Goal: Task Accomplishment & Management: Use online tool/utility

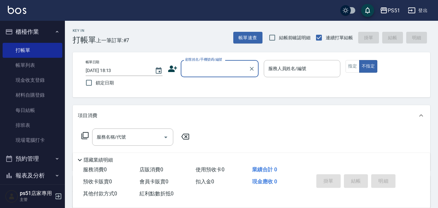
click at [217, 67] on input "顧客姓名/手機號碼/編號" at bounding box center [215, 68] width 62 height 11
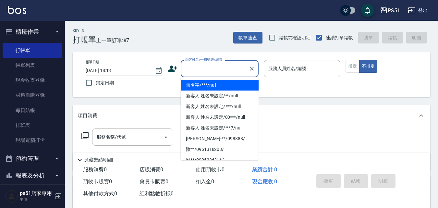
click at [225, 82] on li "無名字/***/null" at bounding box center [220, 85] width 78 height 11
type input "無名字/***/null"
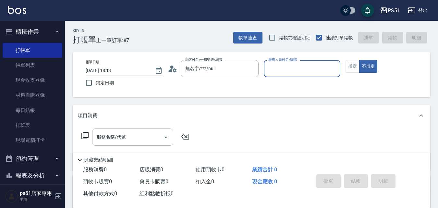
click at [302, 68] on input "服務人員姓名/編號" at bounding box center [302, 68] width 71 height 11
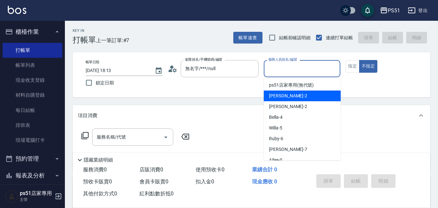
click at [303, 93] on div "[PERSON_NAME] -2" at bounding box center [302, 95] width 77 height 11
type input "[PERSON_NAME]-2"
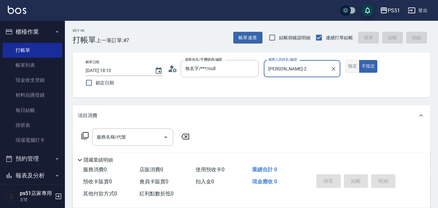
click at [355, 63] on button "指定" at bounding box center [352, 66] width 14 height 13
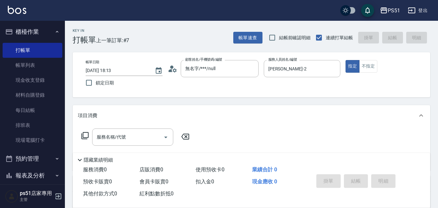
click at [86, 132] on icon at bounding box center [84, 135] width 7 height 7
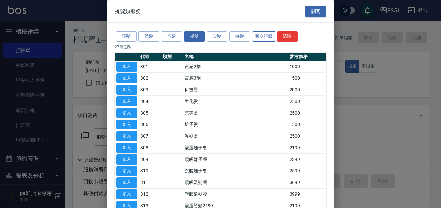
click at [268, 38] on button "頭皮理療" at bounding box center [264, 36] width 24 height 10
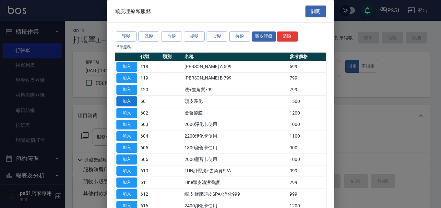
click at [130, 101] on button "加入" at bounding box center [126, 101] width 21 height 10
type input "頭皮淨化(601)"
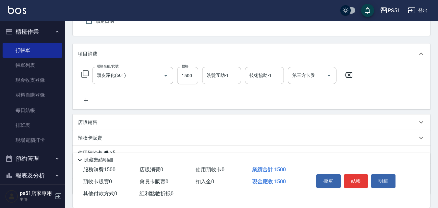
scroll to position [76, 0]
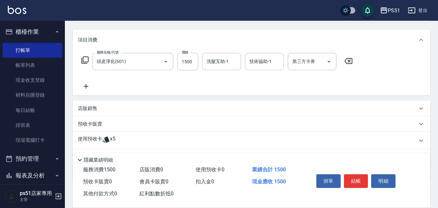
click at [83, 58] on icon at bounding box center [84, 59] width 7 height 7
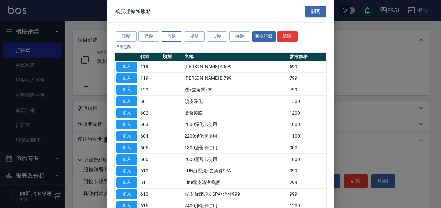
click at [174, 39] on button "剪髮" at bounding box center [171, 36] width 21 height 10
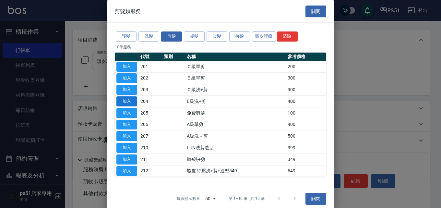
click at [133, 101] on button "加入" at bounding box center [126, 101] width 21 height 10
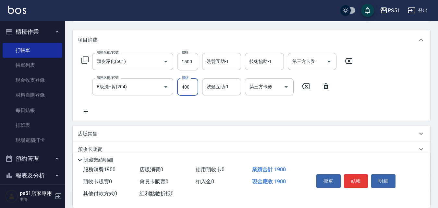
click at [187, 86] on input "400" at bounding box center [187, 87] width 21 height 18
type input "500"
click at [252, 112] on div "服務名稱/代號 頭皮淨化(601) 服務名稱/代號 價格 1500 價格 洗髮互助-1 洗髮互助-1 技術協助-1 技術協助-1 第三方卡券 第三方卡券 服務…" at bounding box center [217, 84] width 279 height 63
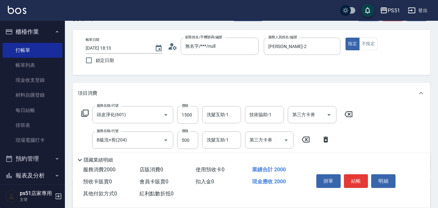
scroll to position [0, 0]
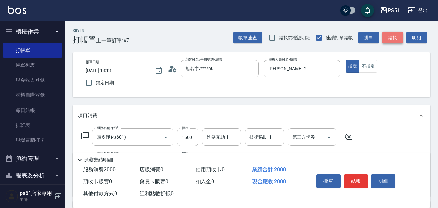
click at [389, 39] on button "結帳" at bounding box center [392, 38] width 21 height 12
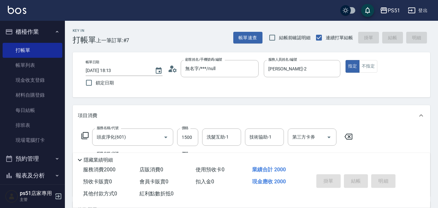
type input "[DATE] 19:37"
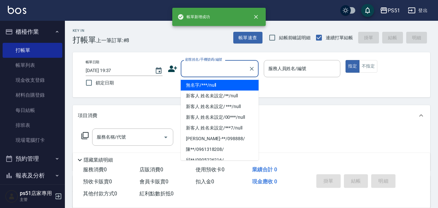
click at [221, 69] on input "顧客姓名/手機號碼/編號" at bounding box center [215, 68] width 62 height 11
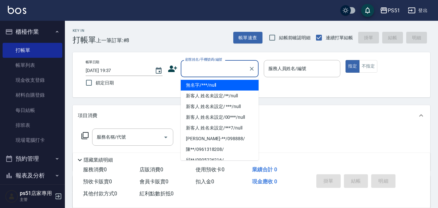
click at [225, 83] on li "無名字/***/null" at bounding box center [220, 85] width 78 height 11
type input "無名字/***/null"
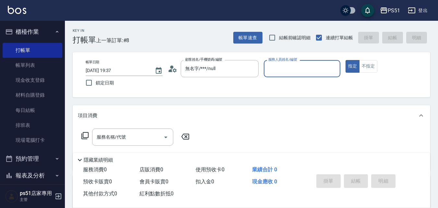
click at [307, 70] on input "服務人員姓名/編號" at bounding box center [302, 68] width 71 height 11
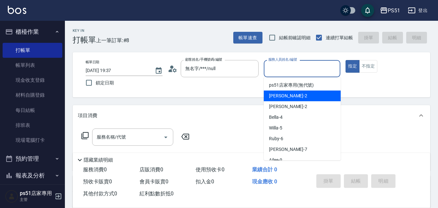
click at [309, 98] on div "[PERSON_NAME] -2" at bounding box center [302, 95] width 77 height 11
type input "[PERSON_NAME]-2"
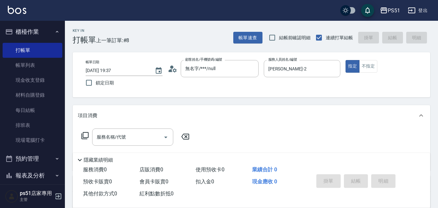
click at [86, 134] on icon at bounding box center [85, 136] width 8 height 8
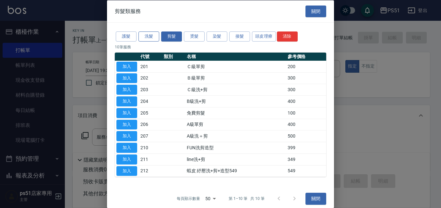
click at [146, 33] on button "洗髮" at bounding box center [148, 36] width 21 height 10
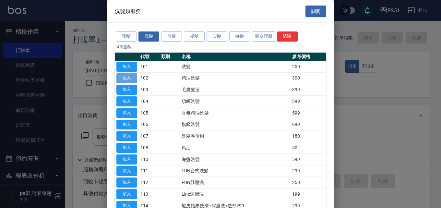
click at [126, 76] on button "加入" at bounding box center [126, 78] width 21 height 10
type input "精油洗髮(102)"
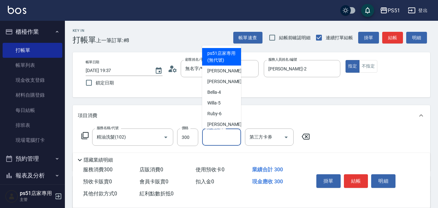
click at [212, 136] on input "洗髮互助-1" at bounding box center [221, 136] width 33 height 11
type input "3"
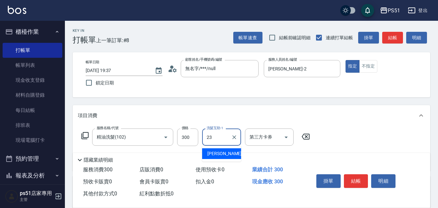
type input "[PERSON_NAME]-23"
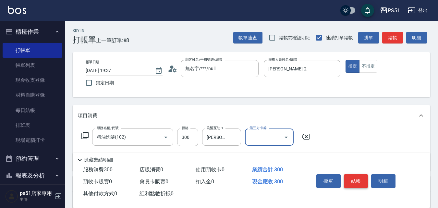
click at [353, 177] on button "結帳" at bounding box center [356, 181] width 24 height 14
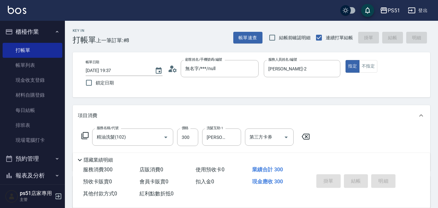
type input "[DATE] 19:38"
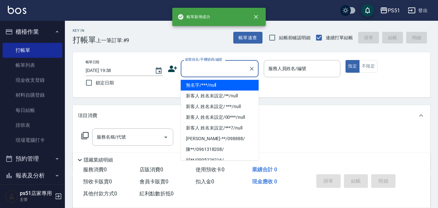
click at [223, 73] on input "顧客姓名/手機號碼/編號" at bounding box center [215, 68] width 62 height 11
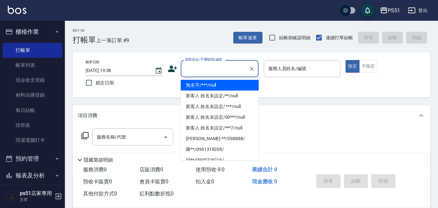
click at [224, 83] on li "無名字/***/null" at bounding box center [220, 85] width 78 height 11
type input "無名字/***/null"
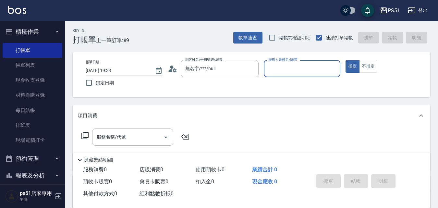
click at [292, 71] on input "服務人員姓名/編號" at bounding box center [302, 68] width 71 height 11
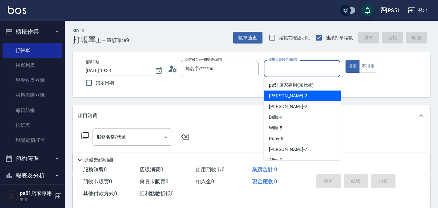
click at [302, 96] on div "[PERSON_NAME] -2" at bounding box center [302, 95] width 77 height 11
type input "[PERSON_NAME]-2"
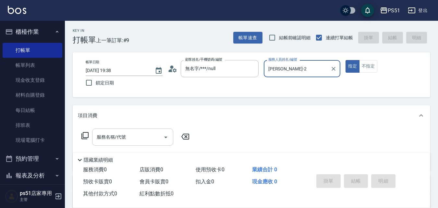
click at [99, 141] on input "服務名稱/代號" at bounding box center [127, 136] width 65 height 11
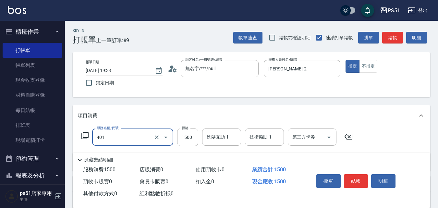
type input "基本染髮(401)"
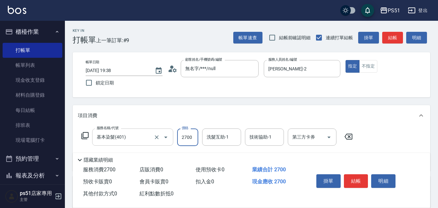
type input "2700"
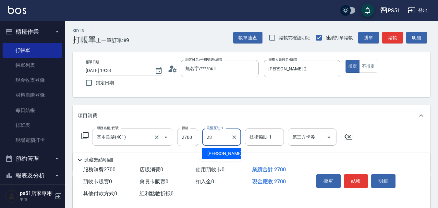
type input "[PERSON_NAME]-23"
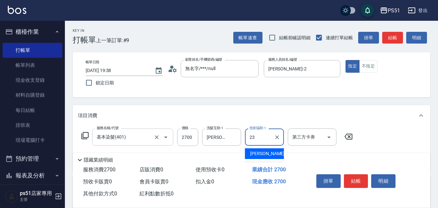
type input "[PERSON_NAME]-23"
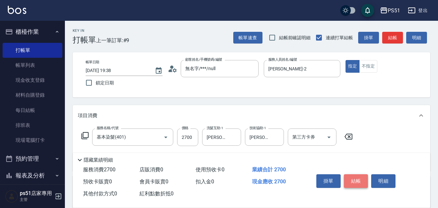
click at [354, 178] on button "結帳" at bounding box center [356, 181] width 24 height 14
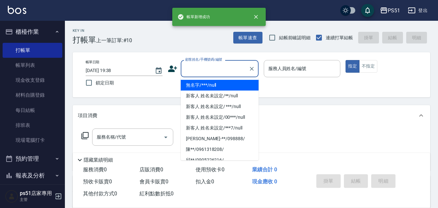
click at [201, 70] on input "顧客姓名/手機號碼/編號" at bounding box center [215, 68] width 62 height 11
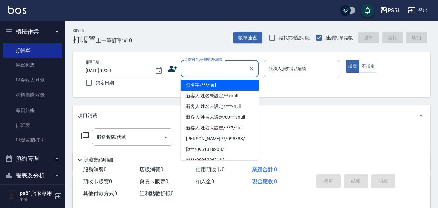
click at [206, 85] on li "無名字/***/null" at bounding box center [220, 85] width 78 height 11
type input "無名字/***/null"
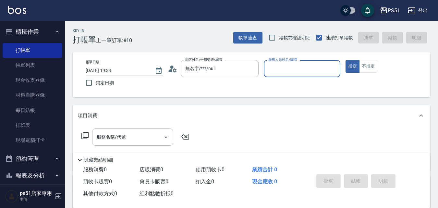
click at [314, 74] on input "服務人員姓名/編號" at bounding box center [302, 68] width 71 height 11
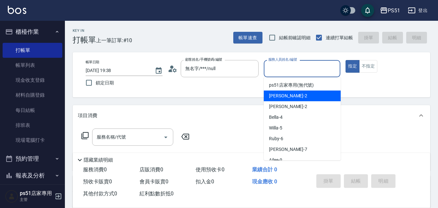
click at [315, 99] on div "[PERSON_NAME] -2" at bounding box center [302, 95] width 77 height 11
type input "[PERSON_NAME]-2"
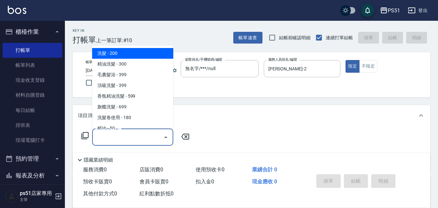
click at [120, 135] on input "服務名稱/代號" at bounding box center [127, 136] width 65 height 11
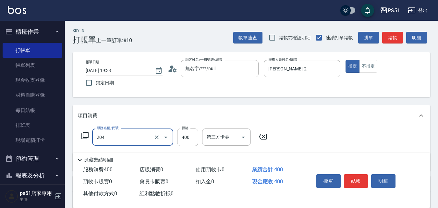
type input "B級洗+剪(204)"
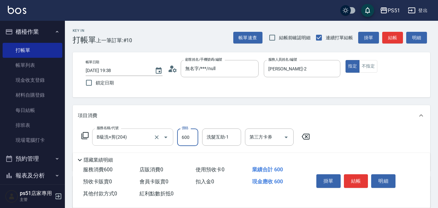
type input "600"
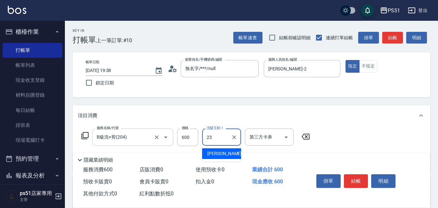
type input "[PERSON_NAME]-23"
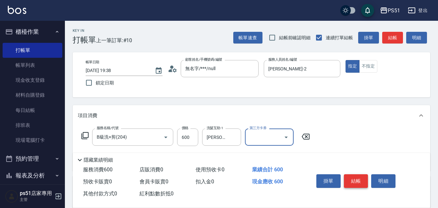
drag, startPoint x: 370, startPoint y: 175, endPoint x: 366, endPoint y: 179, distance: 5.7
click at [370, 177] on div "掛單 結帳 明細" at bounding box center [356, 182] width 85 height 20
click at [360, 178] on button "結帳" at bounding box center [356, 181] width 24 height 14
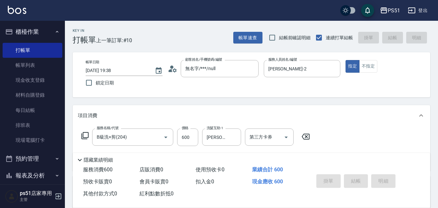
type input "[DATE] 19:39"
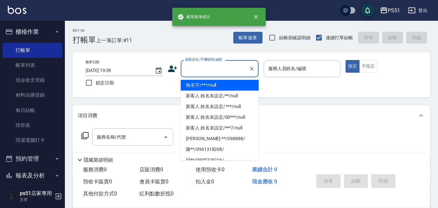
click at [211, 67] on input "顧客姓名/手機號碼/編號" at bounding box center [215, 68] width 62 height 11
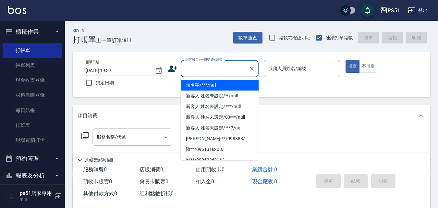
click at [218, 83] on li "無名字/***/null" at bounding box center [220, 85] width 78 height 11
type input "無名字/***/null"
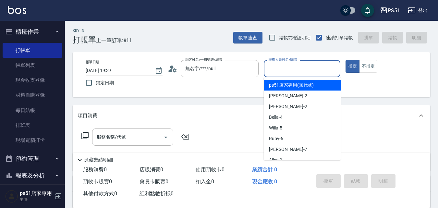
click at [299, 71] on input "服務人員姓名/編號" at bounding box center [302, 68] width 71 height 11
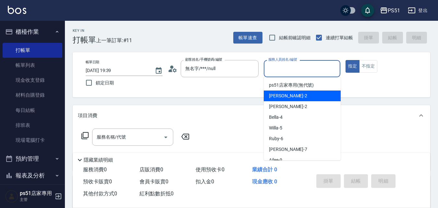
click at [303, 96] on div "[PERSON_NAME] -2" at bounding box center [302, 95] width 77 height 11
type input "[PERSON_NAME]-2"
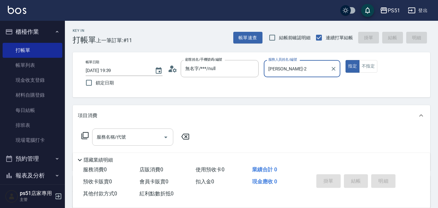
click at [117, 144] on div "服務名稱/代號" at bounding box center [132, 136] width 81 height 17
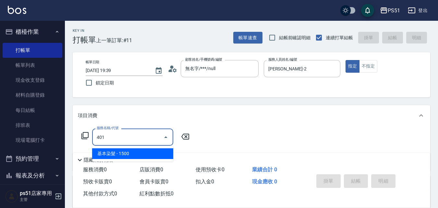
type input "基本染髮(401)"
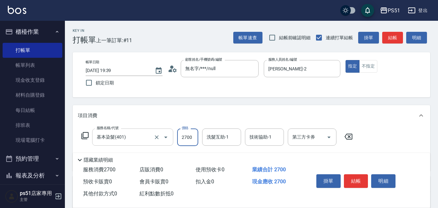
type input "2700"
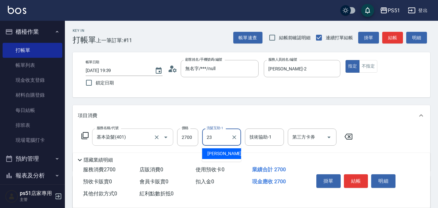
type input "[PERSON_NAME]-23"
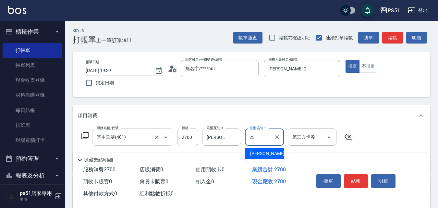
type input "[PERSON_NAME]-23"
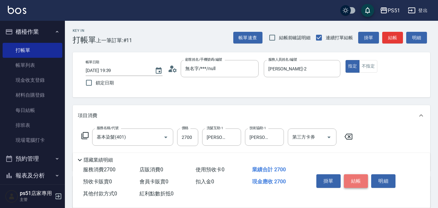
click at [363, 180] on button "結帳" at bounding box center [356, 181] width 24 height 14
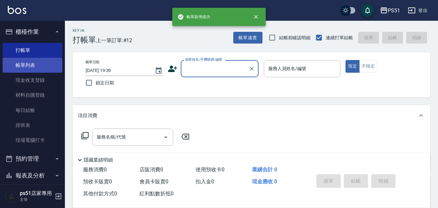
click at [47, 62] on link "帳單列表" at bounding box center [33, 65] width 60 height 15
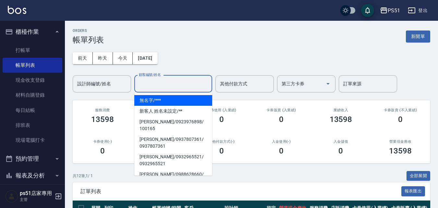
click at [170, 83] on input "顧客編號/姓名" at bounding box center [173, 83] width 72 height 11
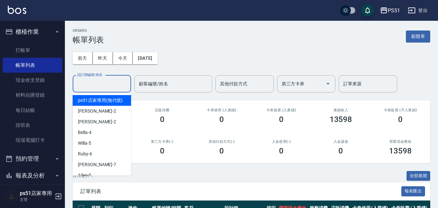
click at [120, 82] on input "設計師編號/姓名" at bounding box center [102, 83] width 53 height 11
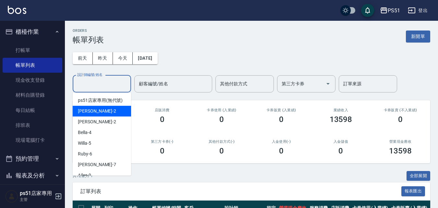
click at [121, 114] on div "[PERSON_NAME] -2" at bounding box center [102, 111] width 58 height 11
type input "[PERSON_NAME]-2"
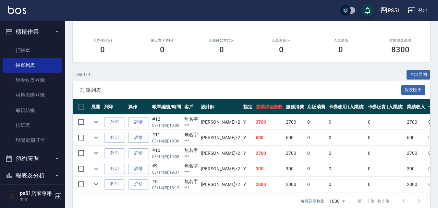
scroll to position [116, 0]
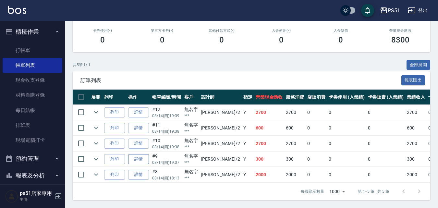
click at [137, 155] on link "詳情" at bounding box center [138, 159] width 21 height 10
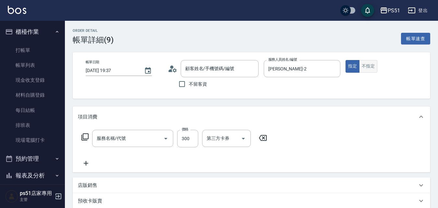
type input "[DATE] 19:37"
type input "[PERSON_NAME]-2"
type input "精油洗髮(102)"
type input "無名字/***/null"
click at [372, 70] on button "不指定" at bounding box center [368, 66] width 18 height 13
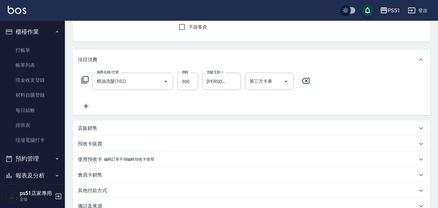
scroll to position [133, 0]
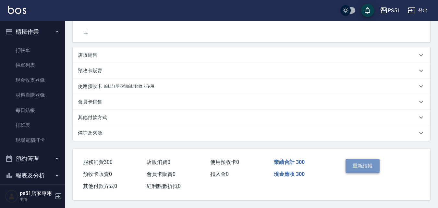
click at [363, 165] on button "重新結帳" at bounding box center [362, 166] width 34 height 14
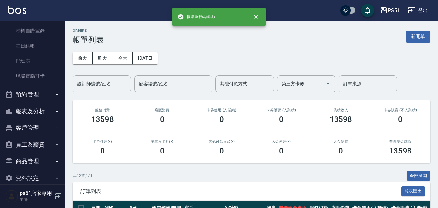
scroll to position [74, 0]
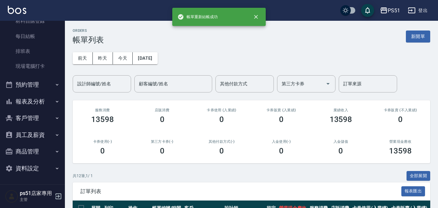
click at [33, 95] on button "報表及分析" at bounding box center [33, 101] width 60 height 17
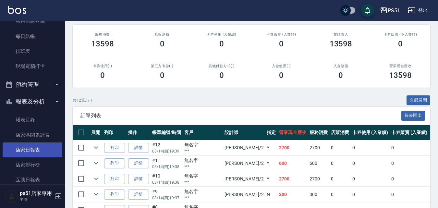
scroll to position [225, 0]
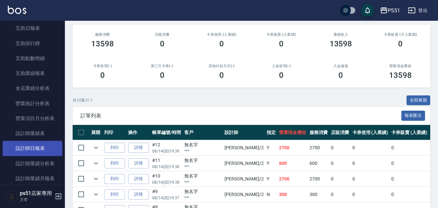
click at [42, 143] on link "設計師日報表" at bounding box center [33, 148] width 60 height 15
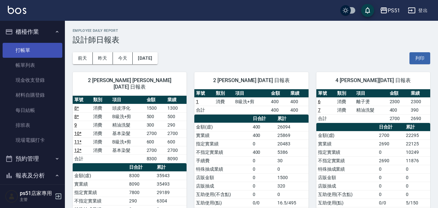
click at [30, 56] on link "打帳單" at bounding box center [33, 50] width 60 height 15
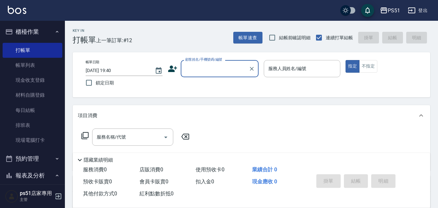
click at [198, 70] on input "顧客姓名/手機號碼/編號" at bounding box center [215, 68] width 62 height 11
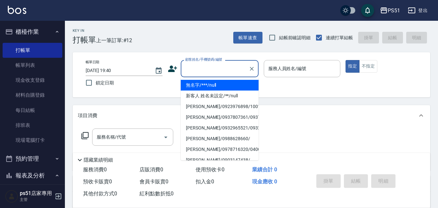
click at [200, 88] on li "無名字/***/null" at bounding box center [220, 85] width 78 height 11
type input "無名字/***/null"
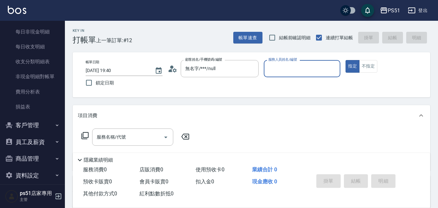
scroll to position [544, 0]
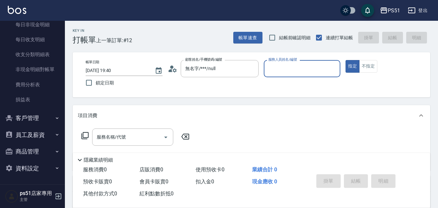
click at [21, 151] on button "商品管理" at bounding box center [33, 151] width 60 height 17
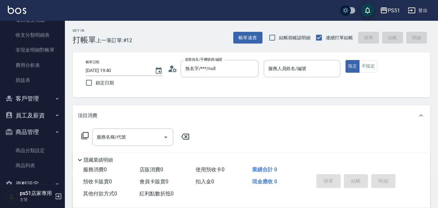
scroll to position [579, 0]
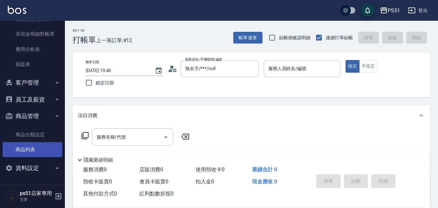
click at [23, 148] on link "商品列表" at bounding box center [33, 149] width 60 height 15
drag, startPoint x: 23, startPoint y: 148, endPoint x: 19, endPoint y: 145, distance: 4.8
click at [23, 147] on link "商品列表" at bounding box center [33, 149] width 60 height 15
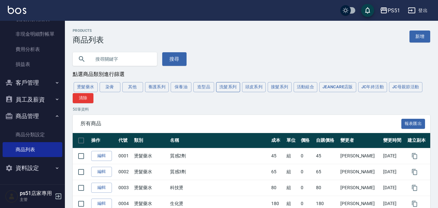
click at [221, 87] on button "洗髮系列" at bounding box center [228, 87] width 24 height 10
click at [221, 87] on div "燙髮藥水 染膏 其他 養護系列 保養油 造型品 洗髮系列 頭皮系列 接髮系列 活動組合 JeanCare店販 JC年終活動 JC母親節活動 清除" at bounding box center [251, 92] width 357 height 22
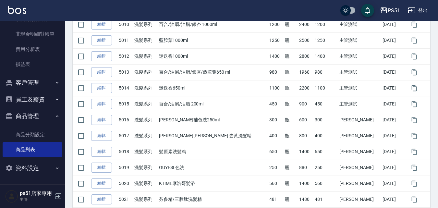
scroll to position [303, 0]
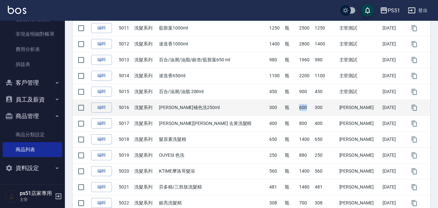
drag, startPoint x: 296, startPoint y: 108, endPoint x: 308, endPoint y: 107, distance: 11.7
click at [308, 107] on td "600" at bounding box center [305, 108] width 16 height 16
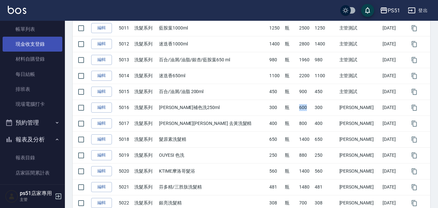
scroll to position [0, 0]
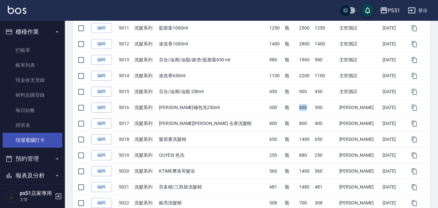
click at [41, 134] on link "現場電腦打卡" at bounding box center [33, 140] width 60 height 15
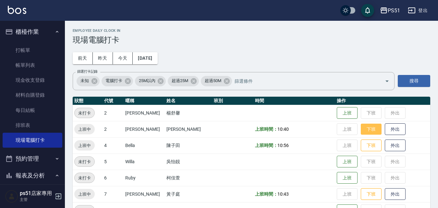
click at [362, 131] on button "下班" at bounding box center [371, 129] width 21 height 11
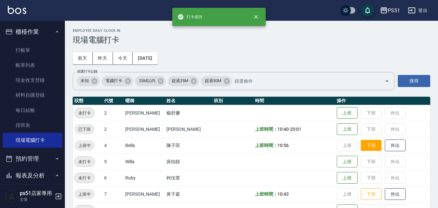
click at [361, 146] on button "下班" at bounding box center [371, 145] width 21 height 11
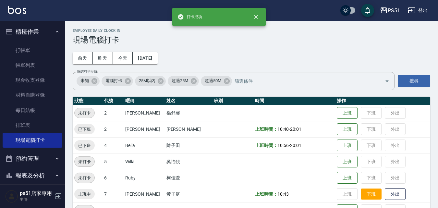
click at [363, 192] on button "下班" at bounding box center [371, 193] width 21 height 11
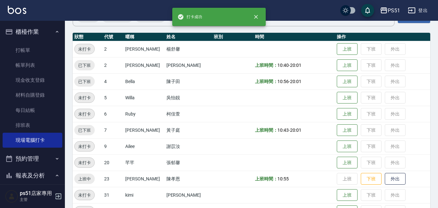
scroll to position [76, 0]
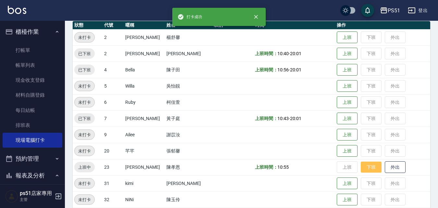
click at [366, 168] on button "下班" at bounding box center [371, 166] width 21 height 11
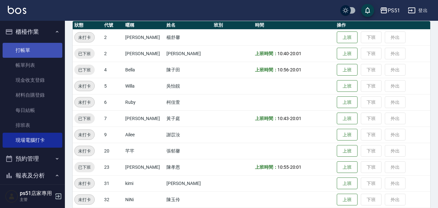
click at [34, 47] on link "打帳單" at bounding box center [33, 50] width 60 height 15
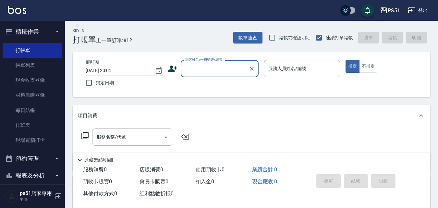
click at [200, 75] on div "顧客姓名/手機號碼/編號" at bounding box center [220, 68] width 78 height 17
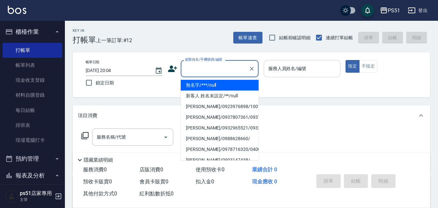
click at [199, 83] on li "無名字/***/null" at bounding box center [220, 85] width 78 height 11
type input "無名字/***/null"
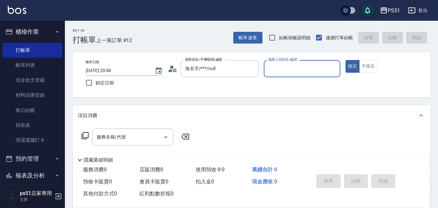
click at [304, 65] on input "服務人員姓名/編號" at bounding box center [302, 68] width 71 height 11
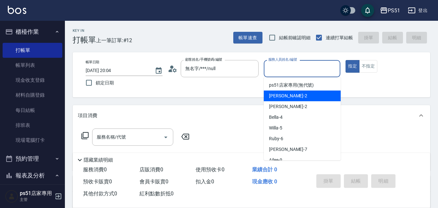
click at [301, 94] on div "[PERSON_NAME] -2" at bounding box center [302, 95] width 77 height 11
type input "[PERSON_NAME]-2"
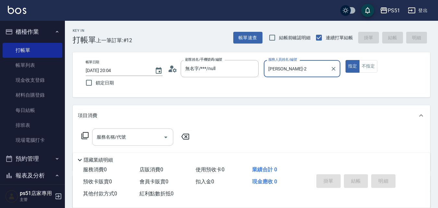
click at [104, 141] on input "服務名稱/代號" at bounding box center [127, 136] width 65 height 11
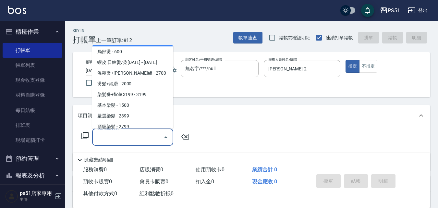
scroll to position [529, 0]
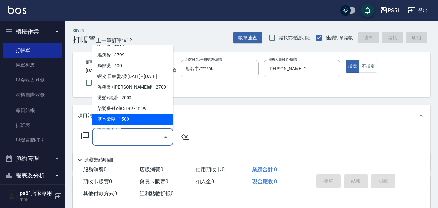
click at [137, 118] on span "基本染髮 - 1500" at bounding box center [132, 119] width 81 height 11
type input "基本染髮(401)"
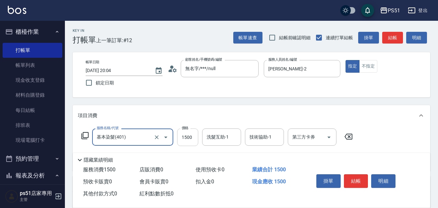
click at [183, 133] on input "1500" at bounding box center [187, 137] width 21 height 18
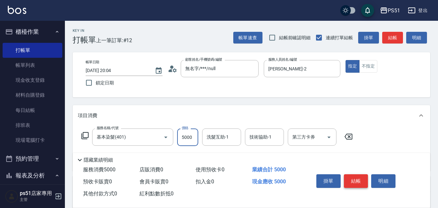
type input "5000"
click at [357, 178] on button "結帳" at bounding box center [356, 181] width 24 height 14
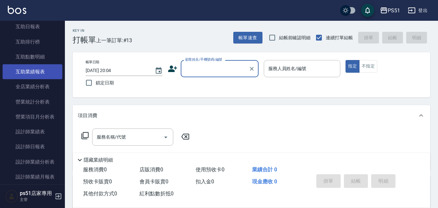
scroll to position [76, 0]
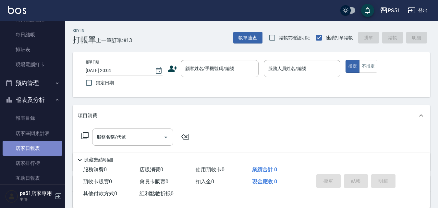
click at [37, 149] on link "店家日報表" at bounding box center [33, 148] width 60 height 15
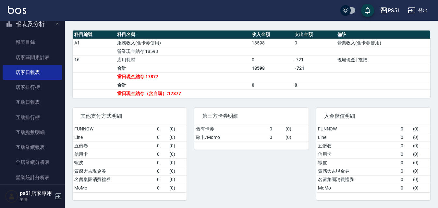
scroll to position [303, 0]
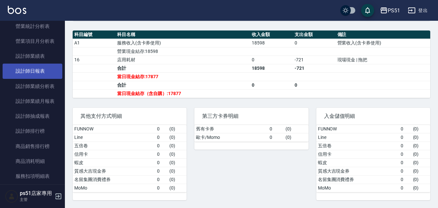
click at [37, 66] on link "設計師日報表" at bounding box center [33, 71] width 60 height 15
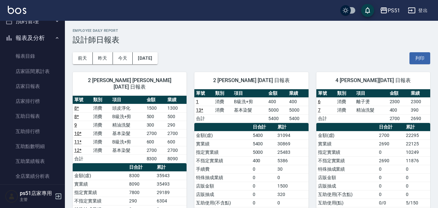
scroll to position [151, 0]
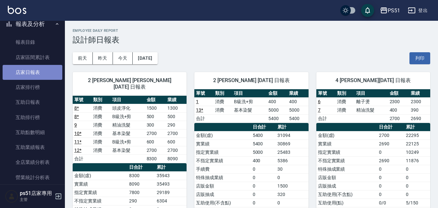
click at [47, 77] on link "店家日報表" at bounding box center [33, 72] width 60 height 15
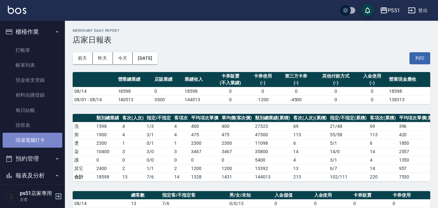
click at [41, 137] on link "現場電腦打卡" at bounding box center [33, 140] width 60 height 15
